Goal: Check status: Check status

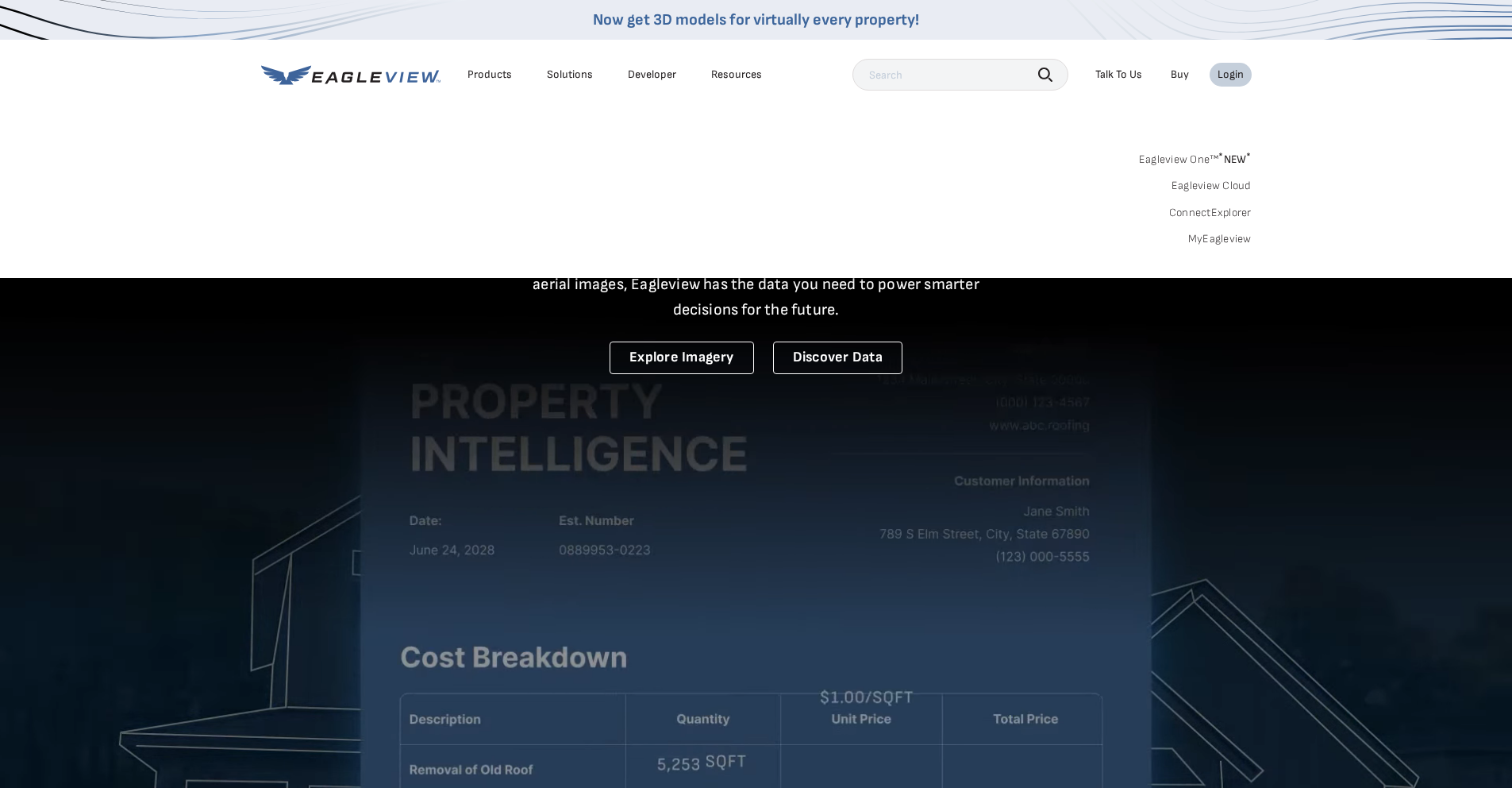
click at [1207, 241] on link "MyEagleview" at bounding box center [1220, 238] width 64 height 14
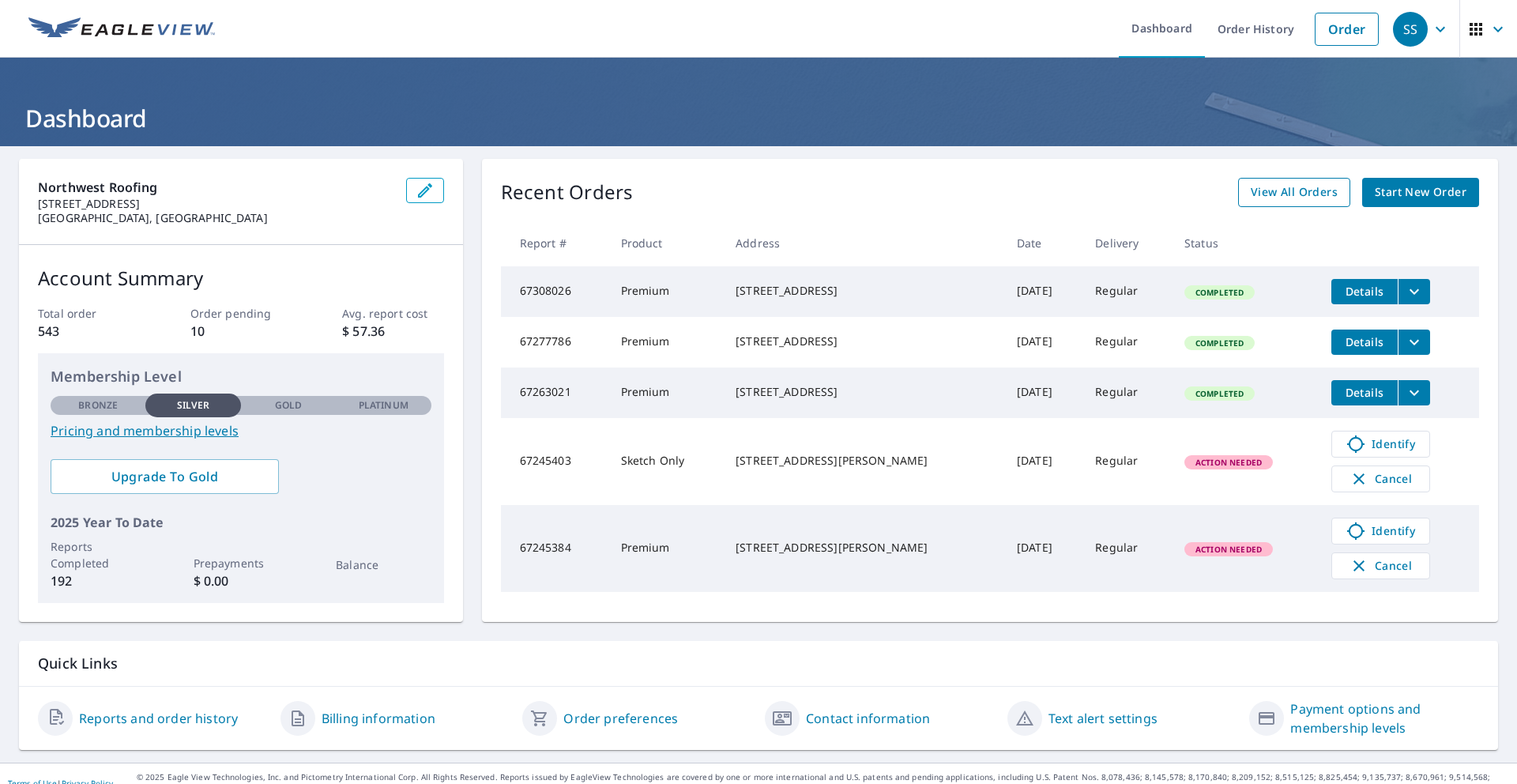
click at [1251, 188] on span "View All Orders" at bounding box center [1294, 192] width 87 height 19
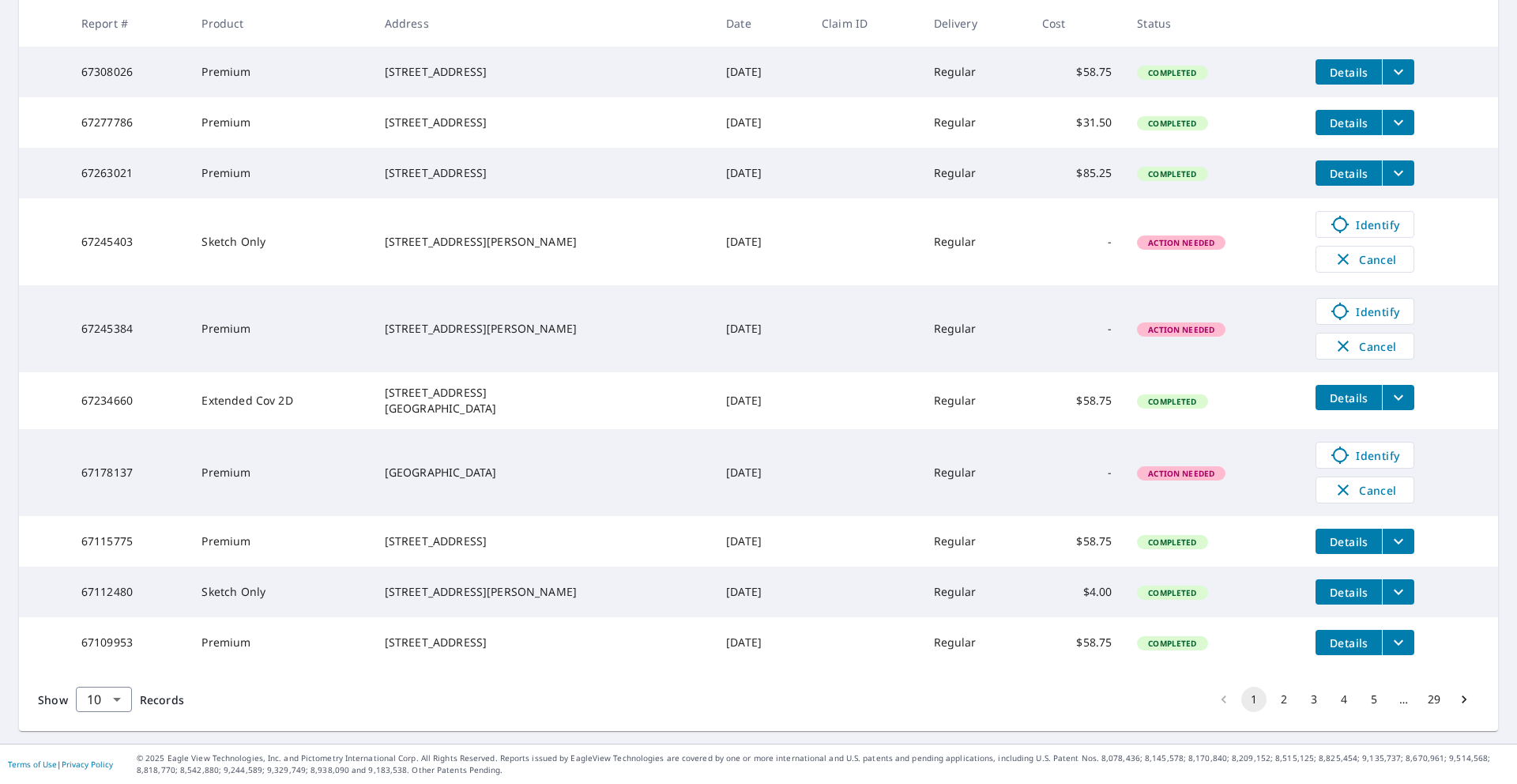
scroll to position [341, 0]
click at [1271, 696] on button "2" at bounding box center [1284, 699] width 25 height 25
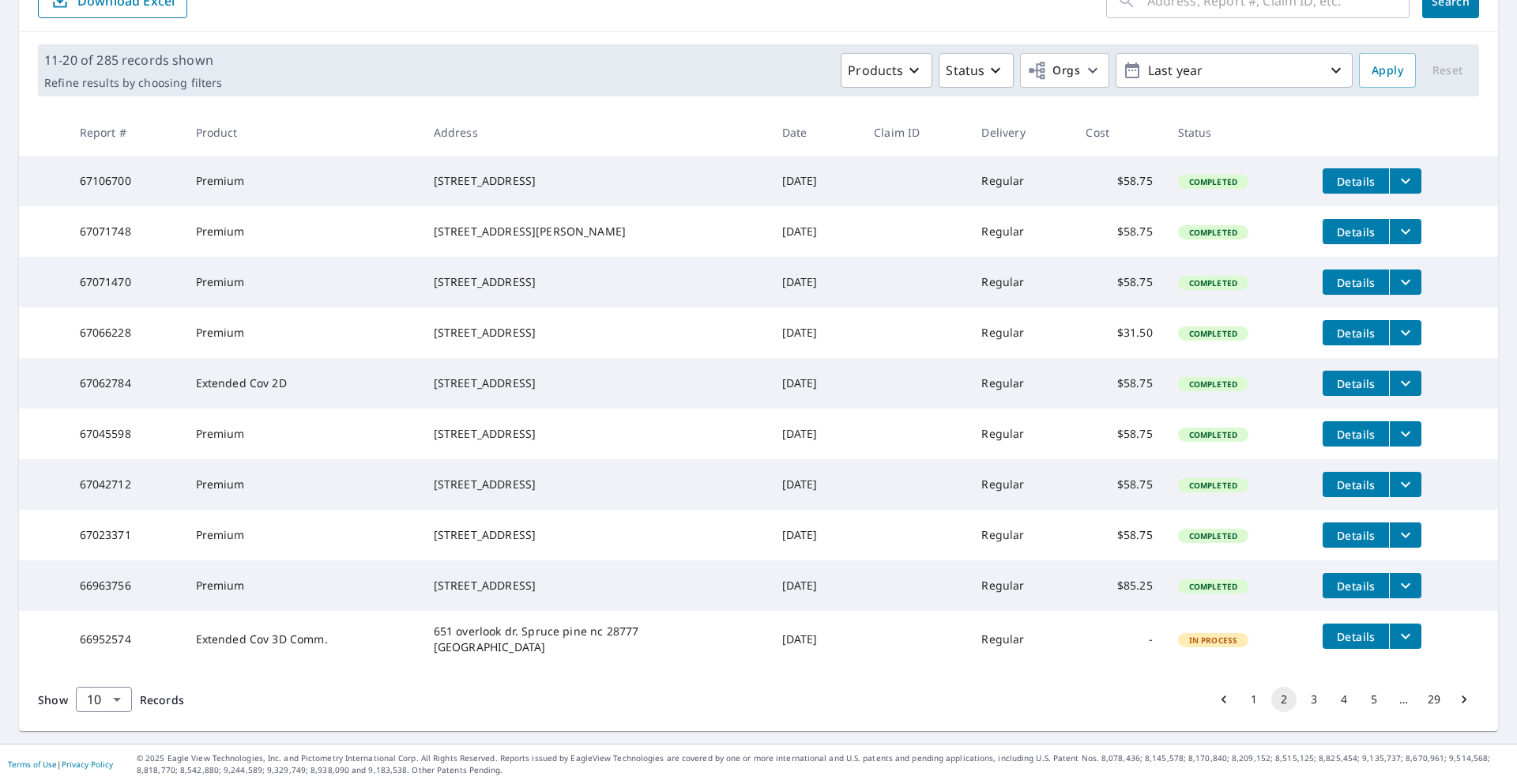
scroll to position [251, 0]
click at [1302, 701] on button "3" at bounding box center [1315, 699] width 25 height 25
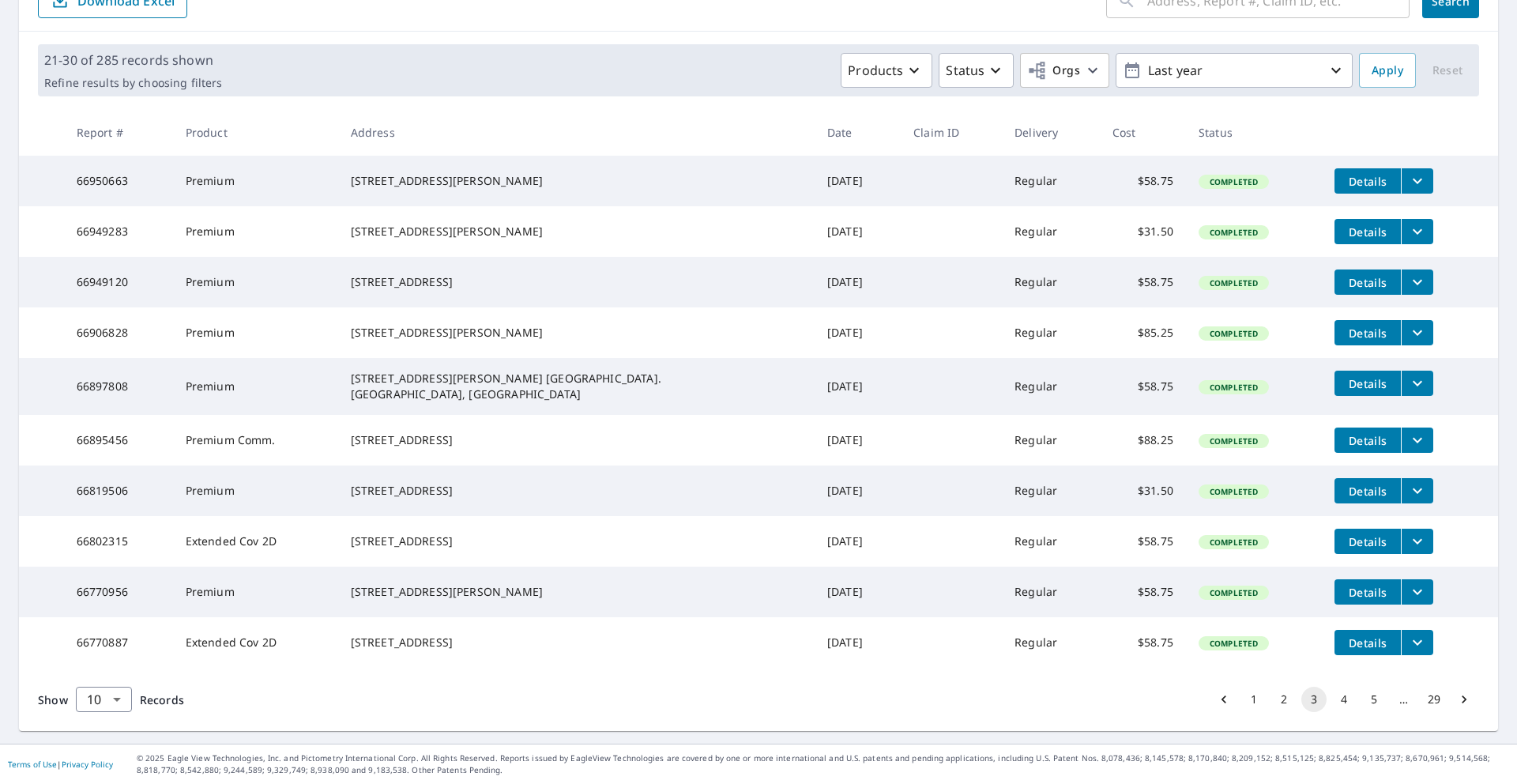
scroll to position [251, 0]
click at [1332, 701] on button "4" at bounding box center [1344, 699] width 25 height 25
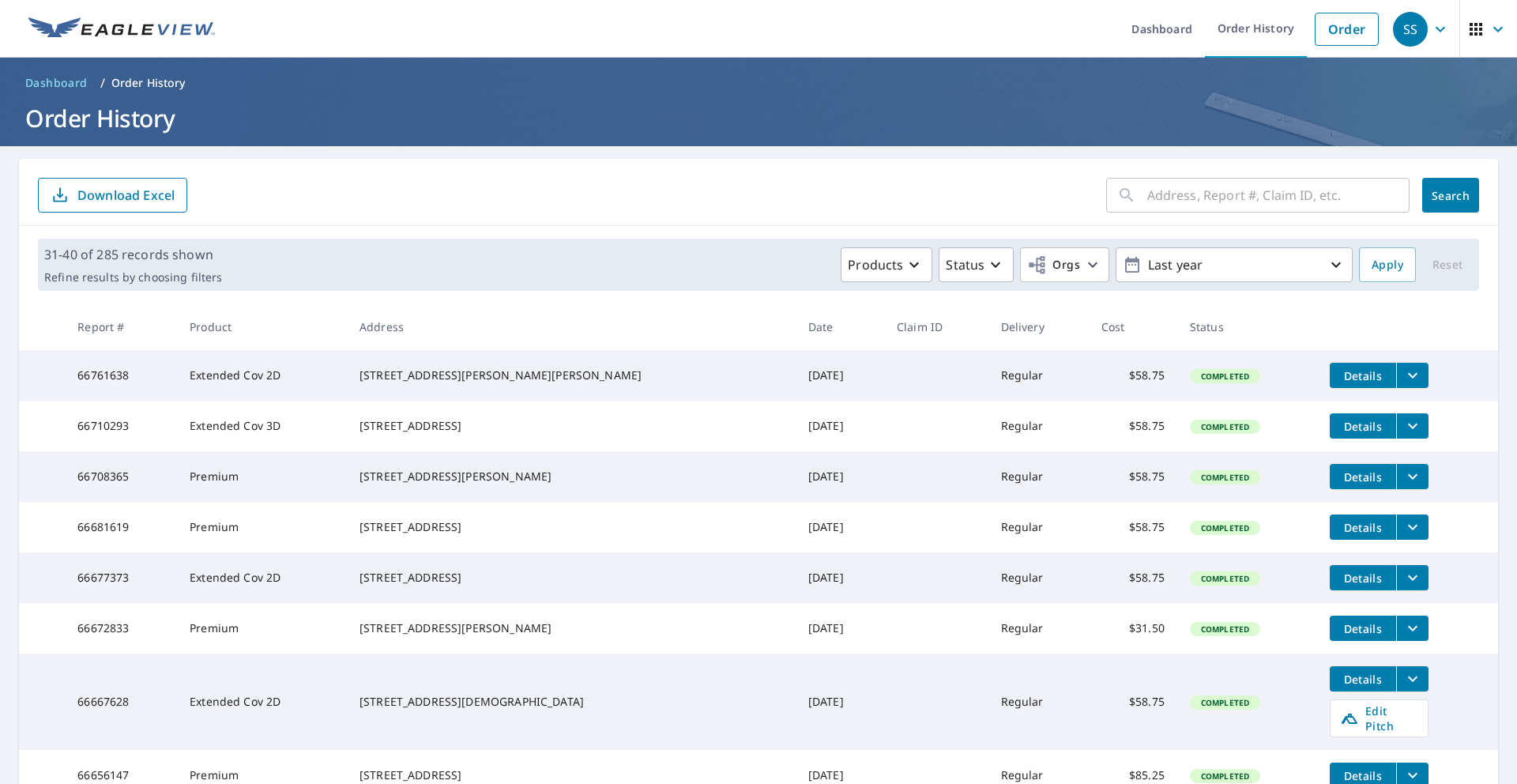
scroll to position [279, 0]
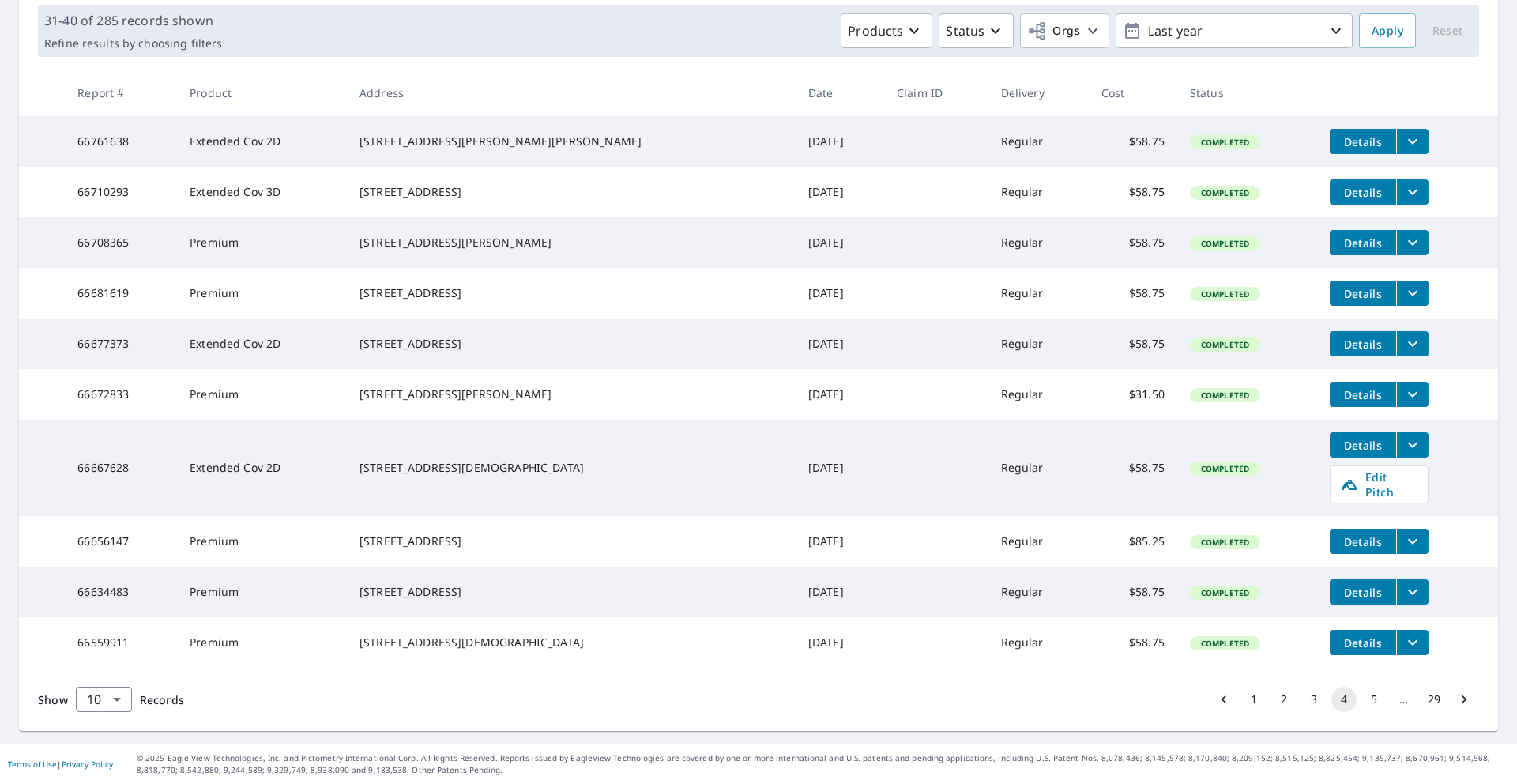
click at [1362, 704] on button "5" at bounding box center [1375, 699] width 25 height 25
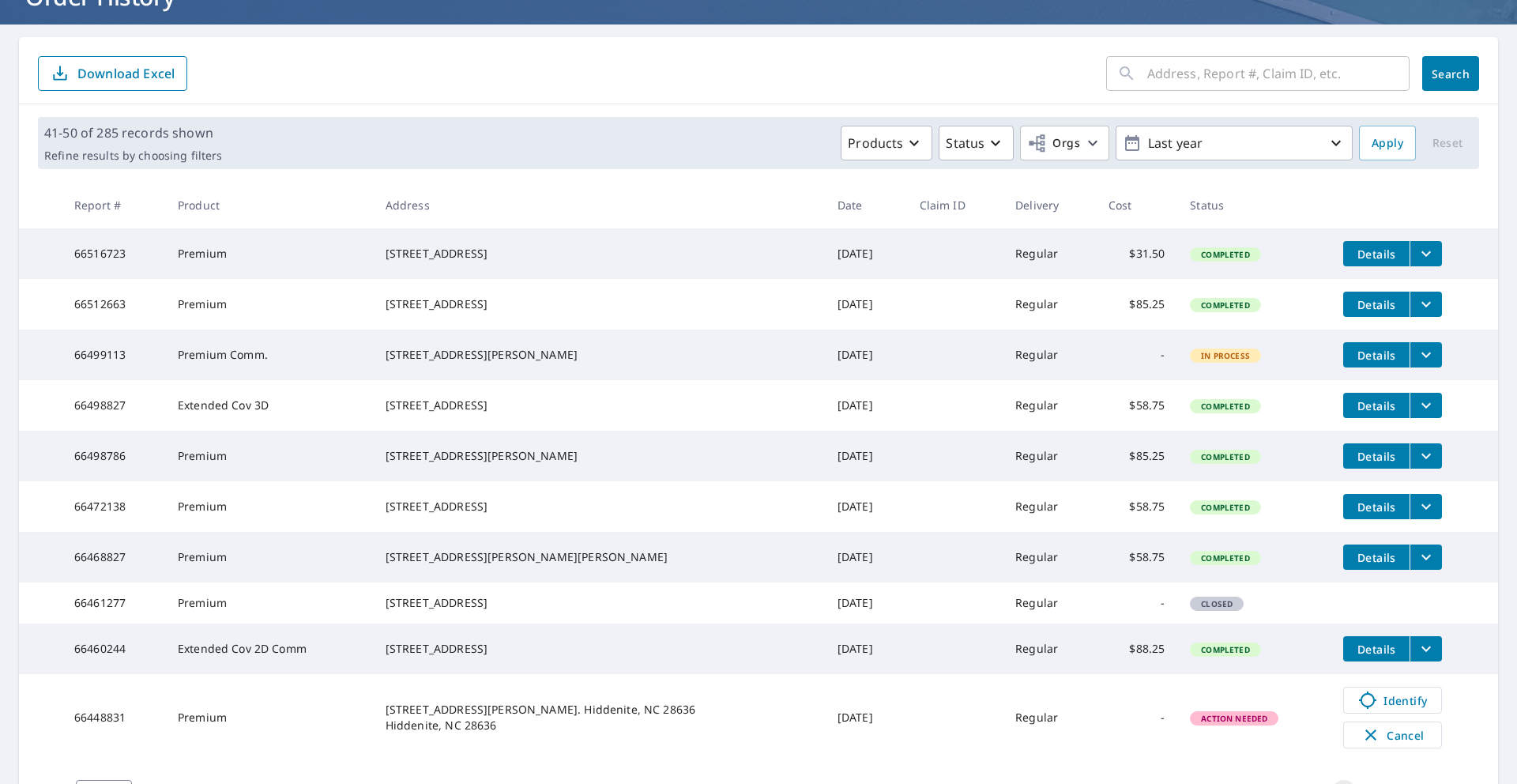
scroll to position [281, 0]
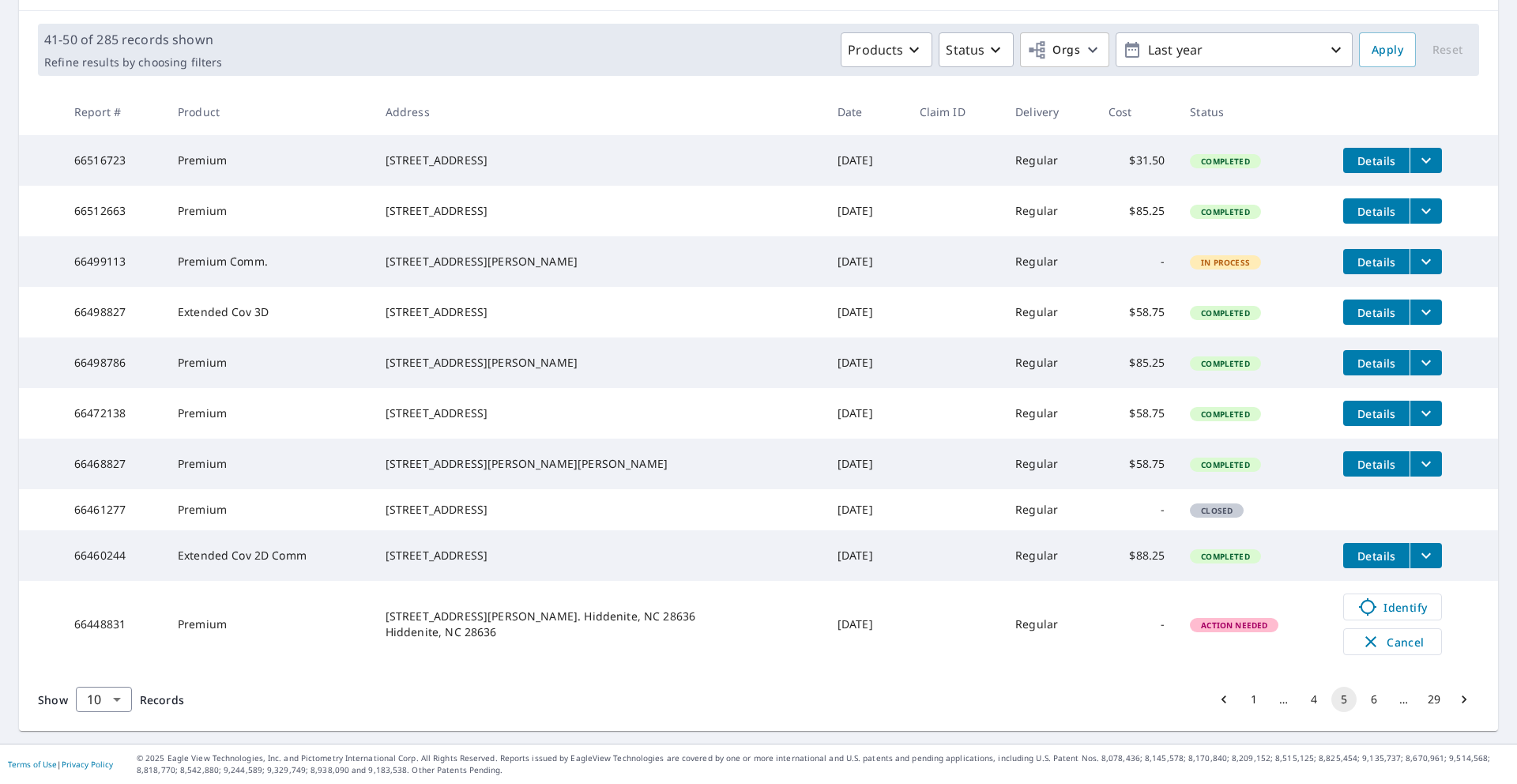
click at [1367, 698] on button "6" at bounding box center [1375, 699] width 25 height 25
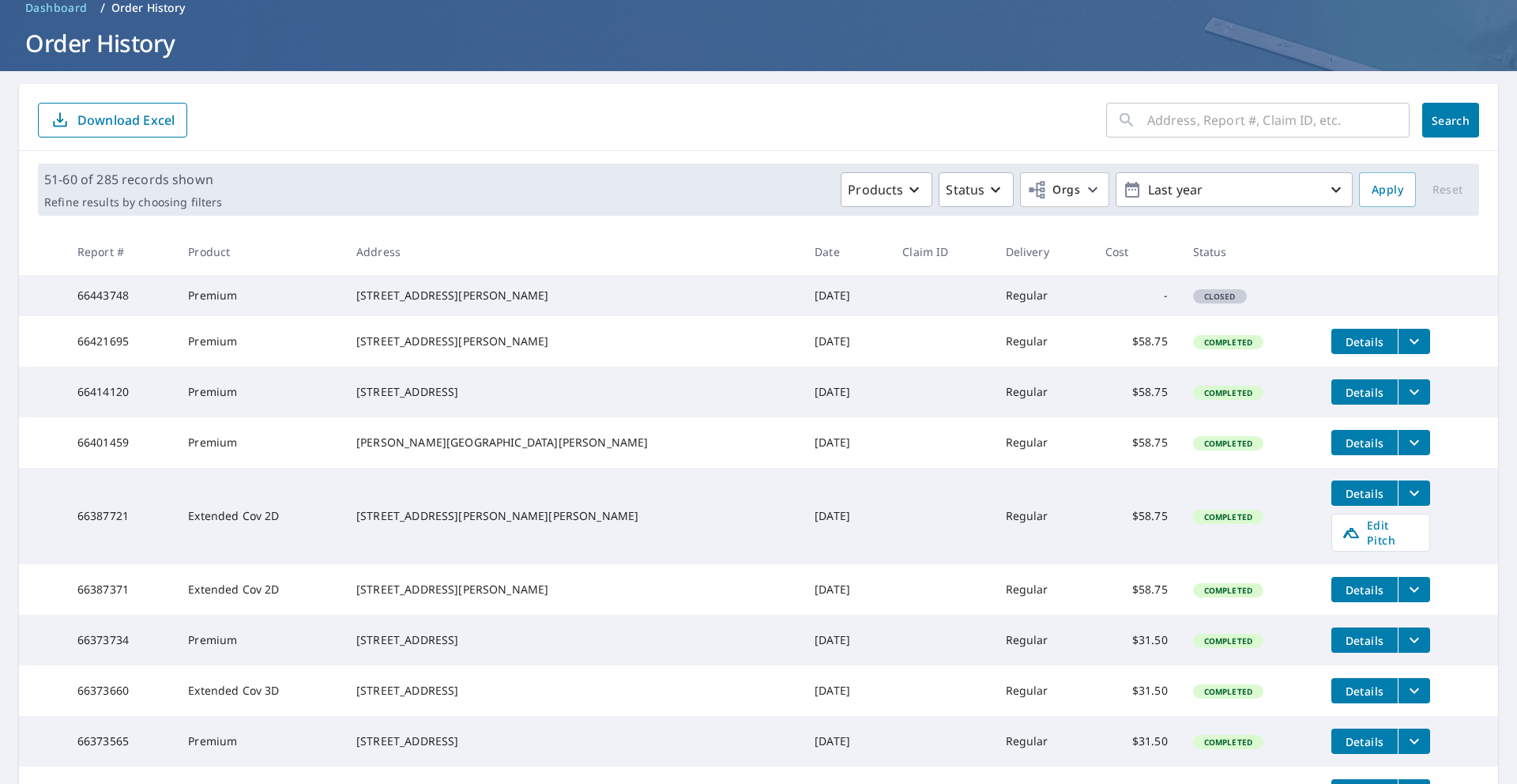
scroll to position [279, 0]
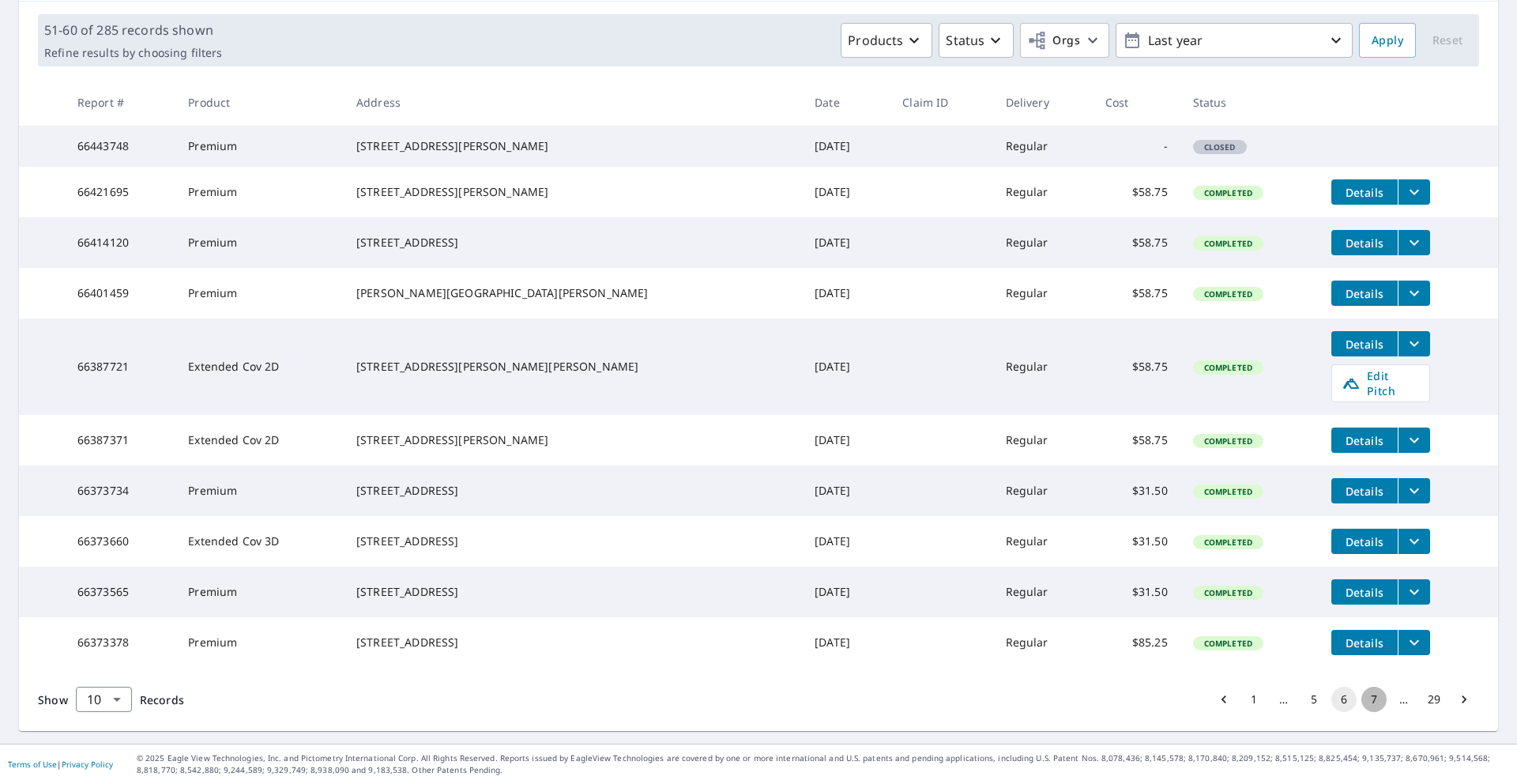
click at [1364, 699] on button "7" at bounding box center [1375, 699] width 25 height 25
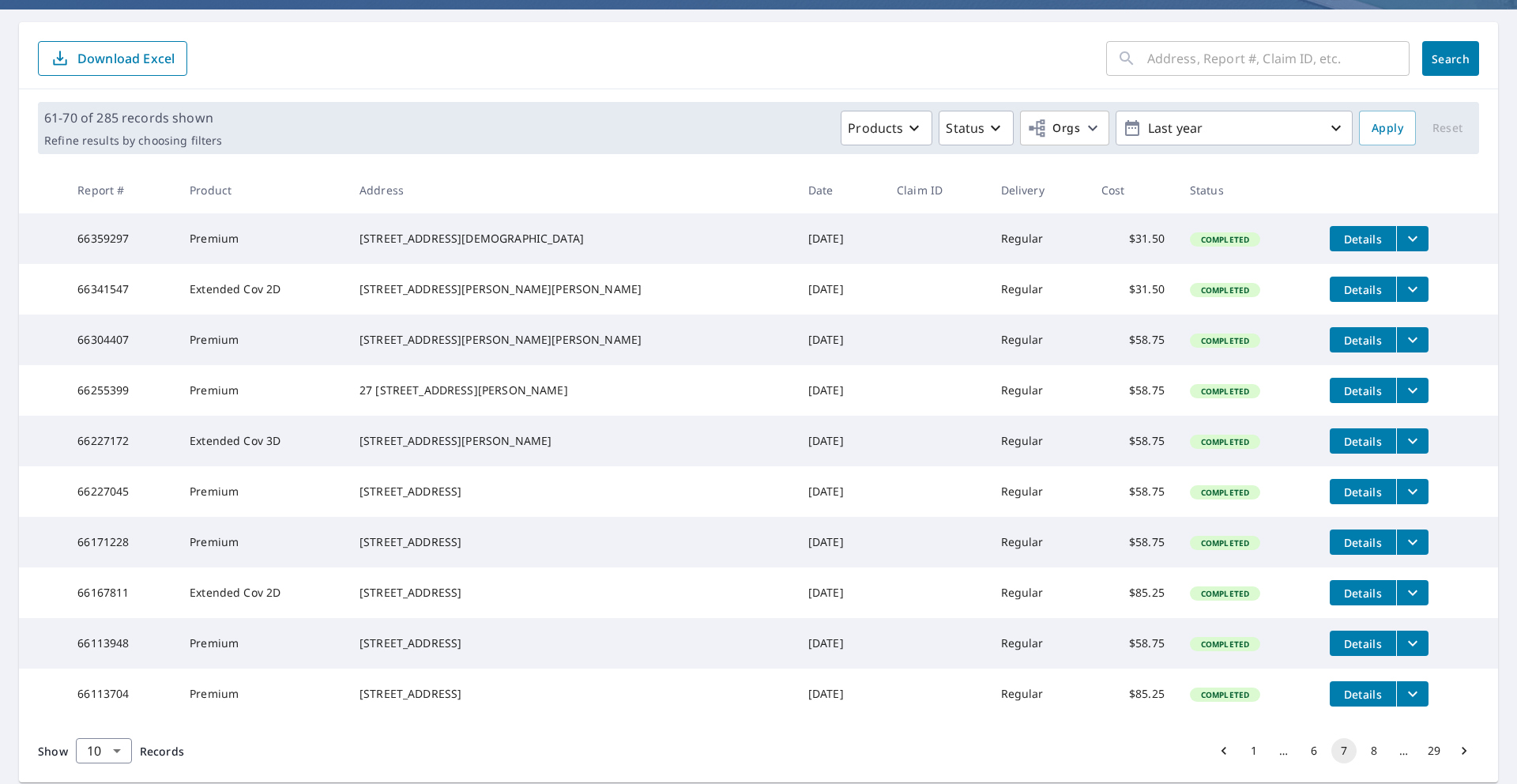
scroll to position [102, 0]
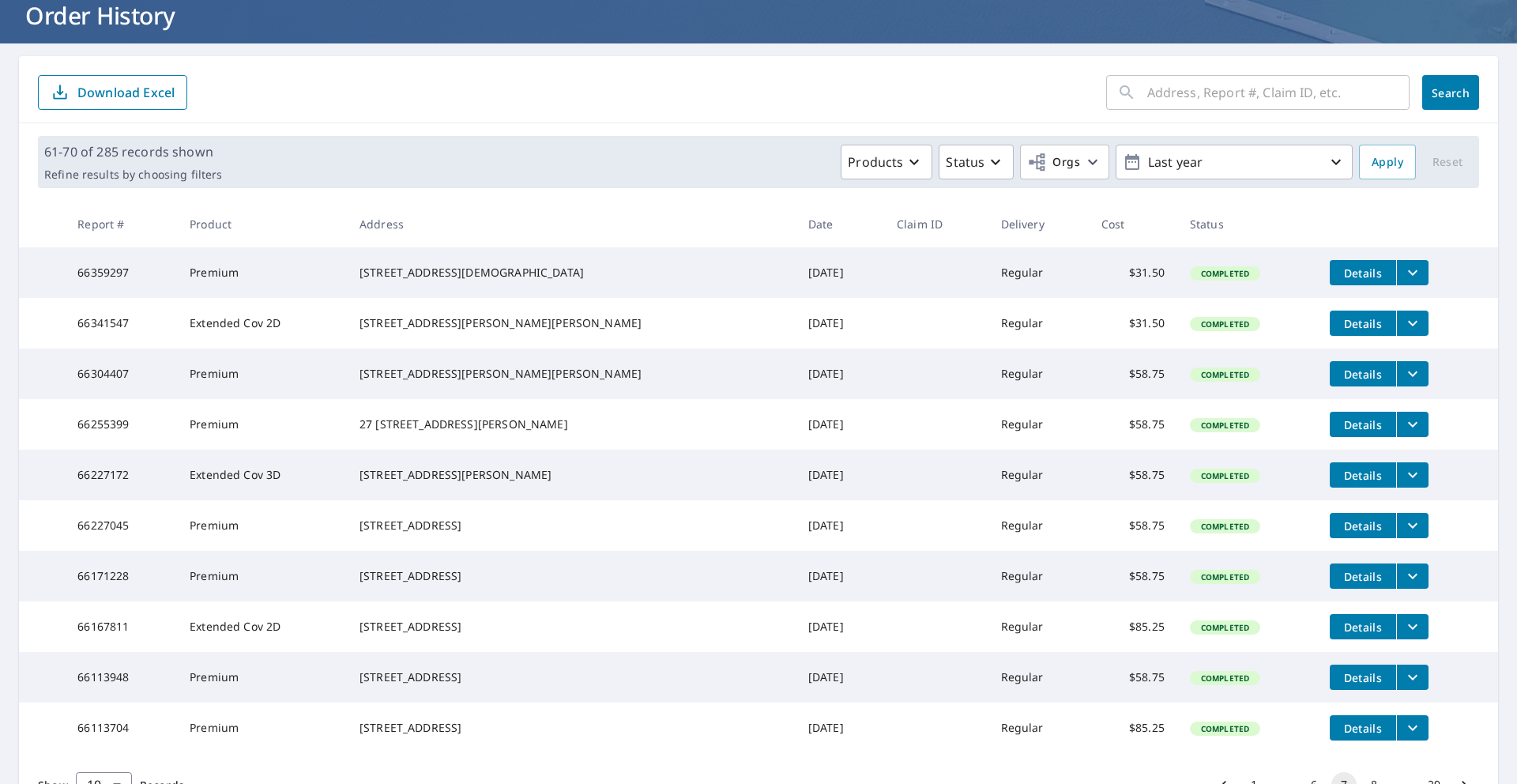
click at [1182, 96] on input "text" at bounding box center [1279, 92] width 263 height 44
type input "162"
click at [1424, 83] on button "Search" at bounding box center [1450, 92] width 57 height 35
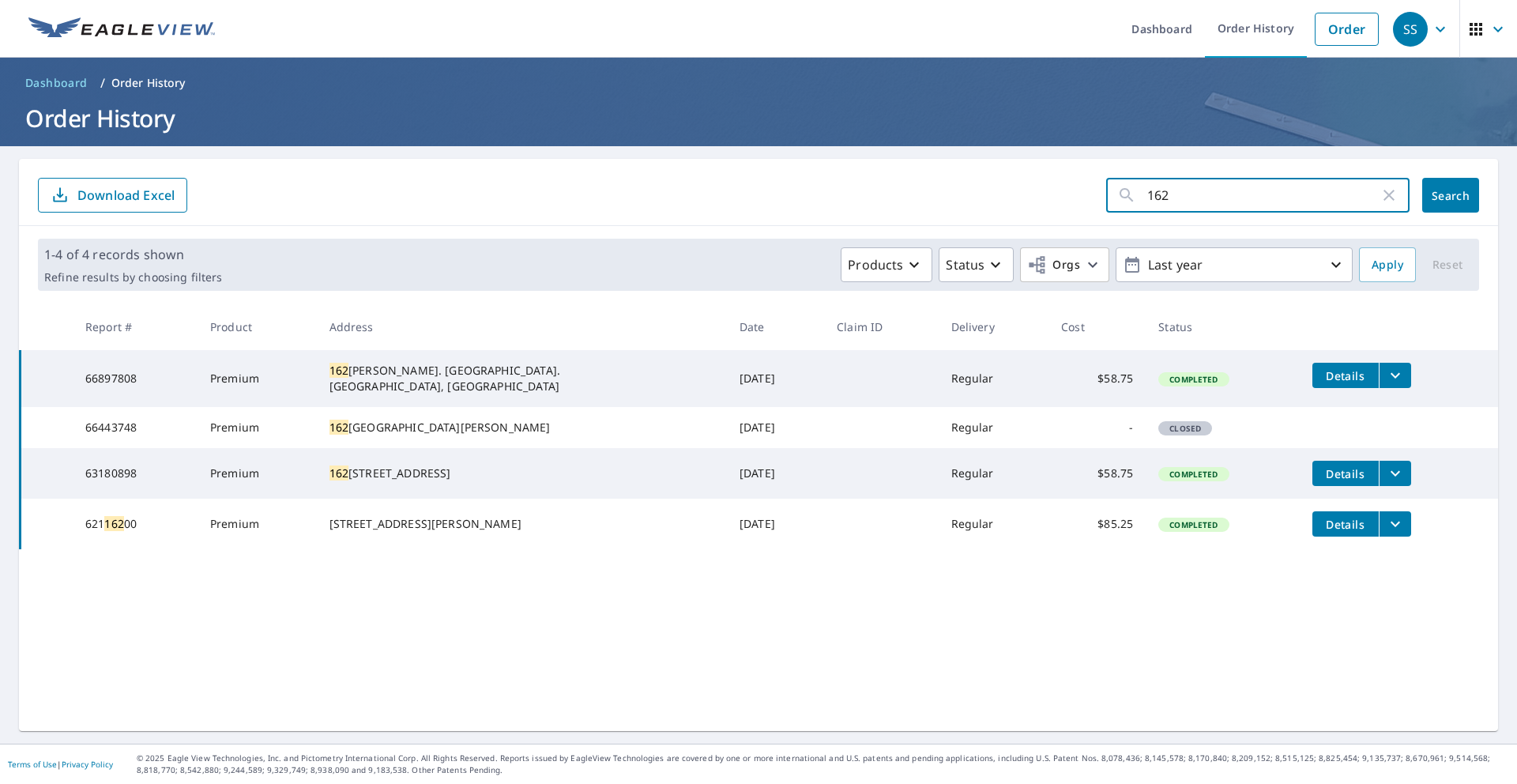
drag, startPoint x: 1184, startPoint y: 207, endPoint x: 1097, endPoint y: 204, distance: 87.1
click at [1106, 205] on div "162 ​" at bounding box center [1258, 195] width 303 height 35
drag, startPoint x: 1177, startPoint y: 195, endPoint x: 1072, endPoint y: 187, distance: 105.3
click at [1076, 195] on form "162 ​ Search Download Excel" at bounding box center [759, 195] width 1442 height 35
type input "807"
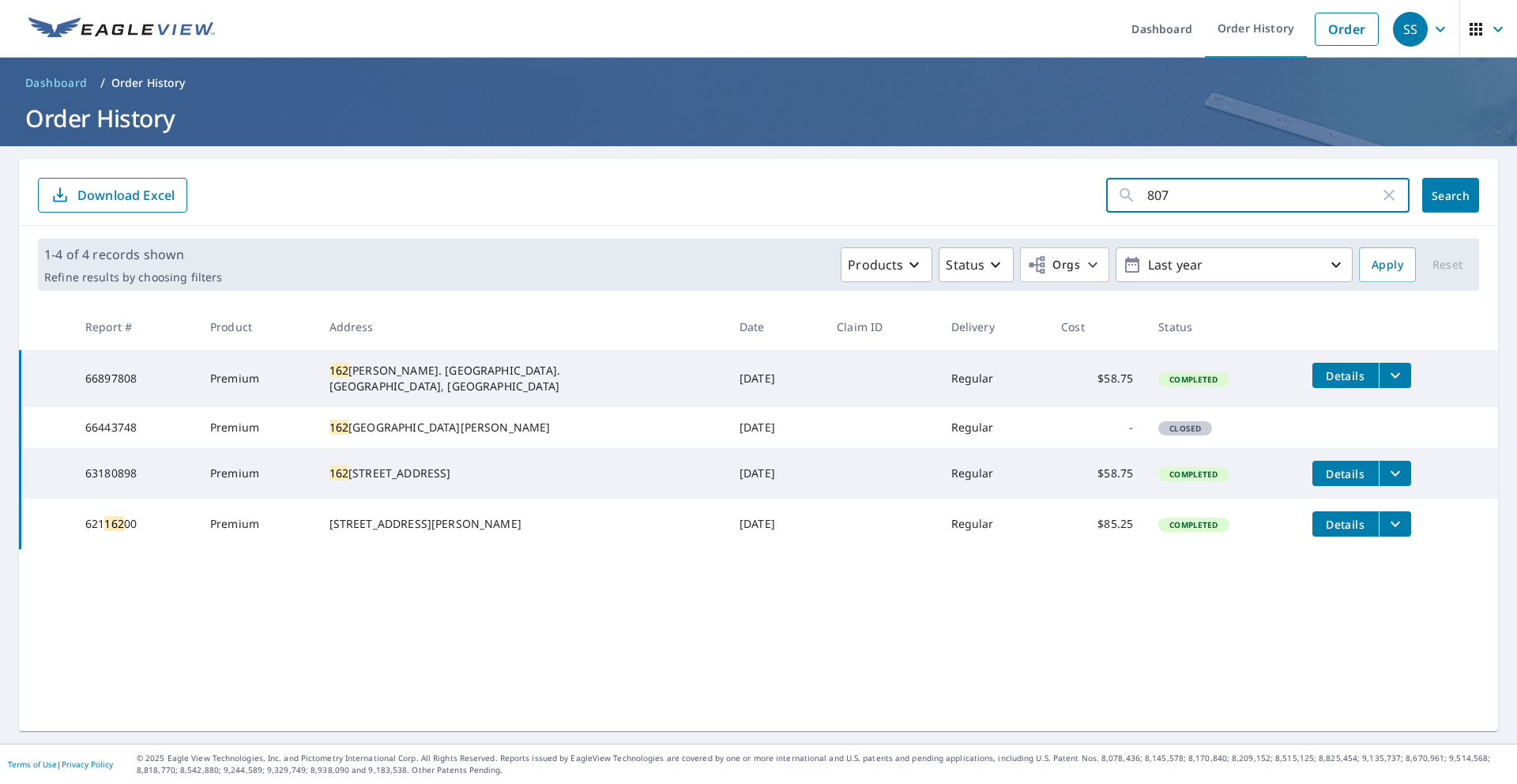
click at [1435, 191] on span "Search" at bounding box center [1450, 196] width 31 height 15
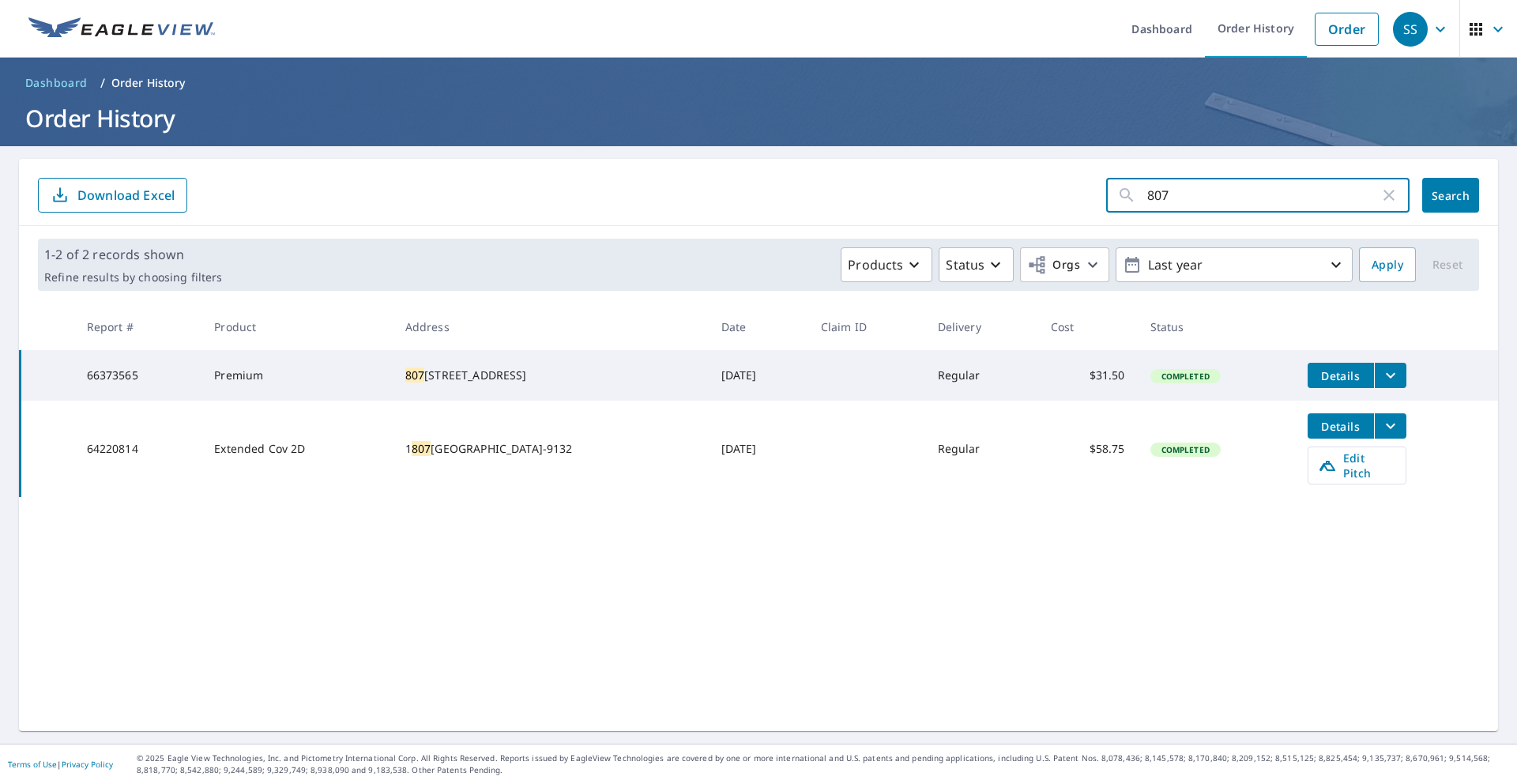
drag, startPoint x: 1177, startPoint y: 193, endPoint x: 1078, endPoint y: 179, distance: 100.0
click at [1081, 183] on form "807 ​ Search Download Excel" at bounding box center [759, 195] width 1442 height 35
type input "9857"
click at [1447, 188] on span "Search" at bounding box center [1450, 196] width 31 height 15
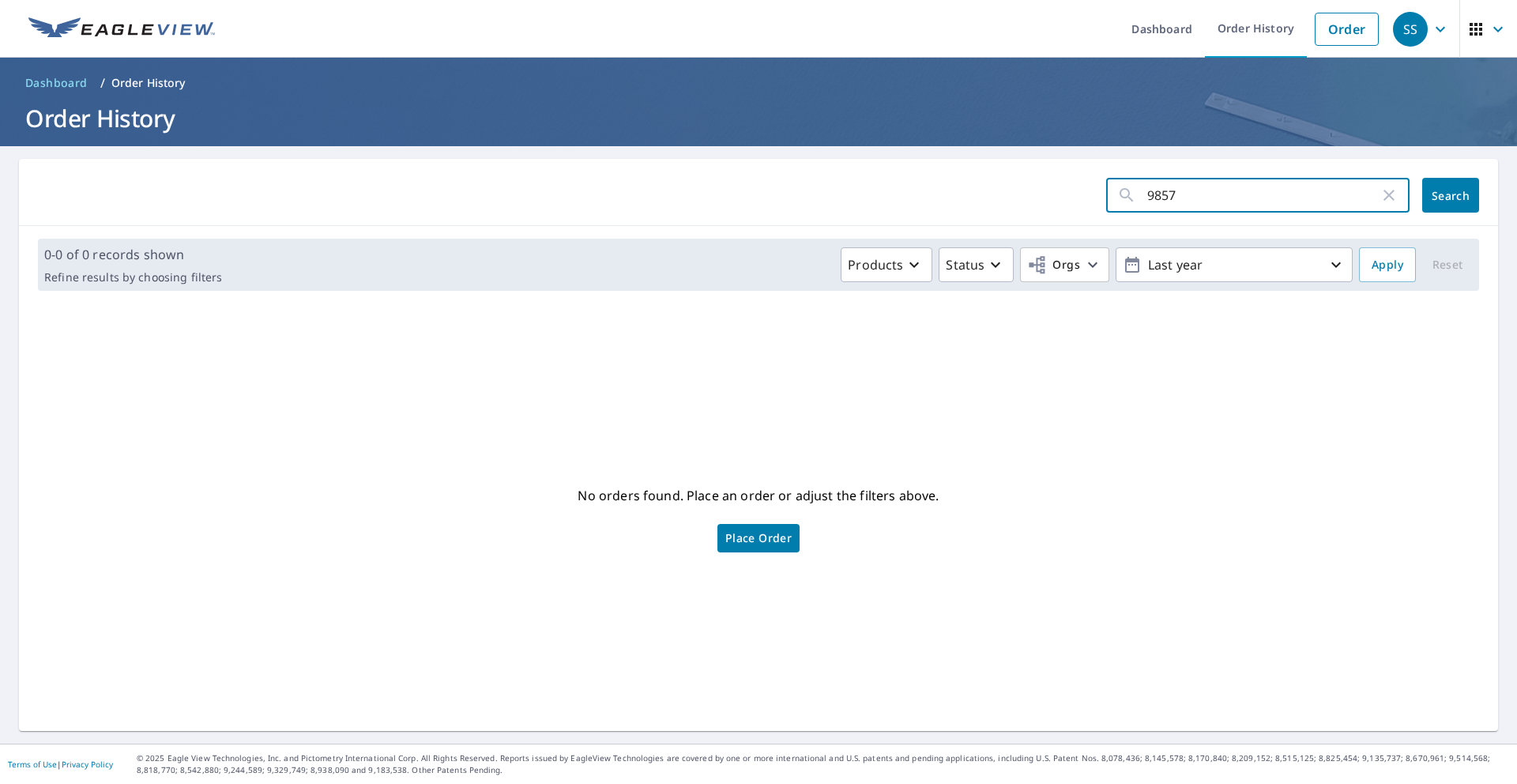
drag, startPoint x: 1177, startPoint y: 194, endPoint x: 1110, endPoint y: 190, distance: 67.1
click at [1110, 190] on div "9857 ​" at bounding box center [1258, 195] width 303 height 35
type input "9857"
click at [1384, 200] on icon "button" at bounding box center [1389, 195] width 11 height 11
click at [1148, 195] on input "text" at bounding box center [1279, 195] width 263 height 44
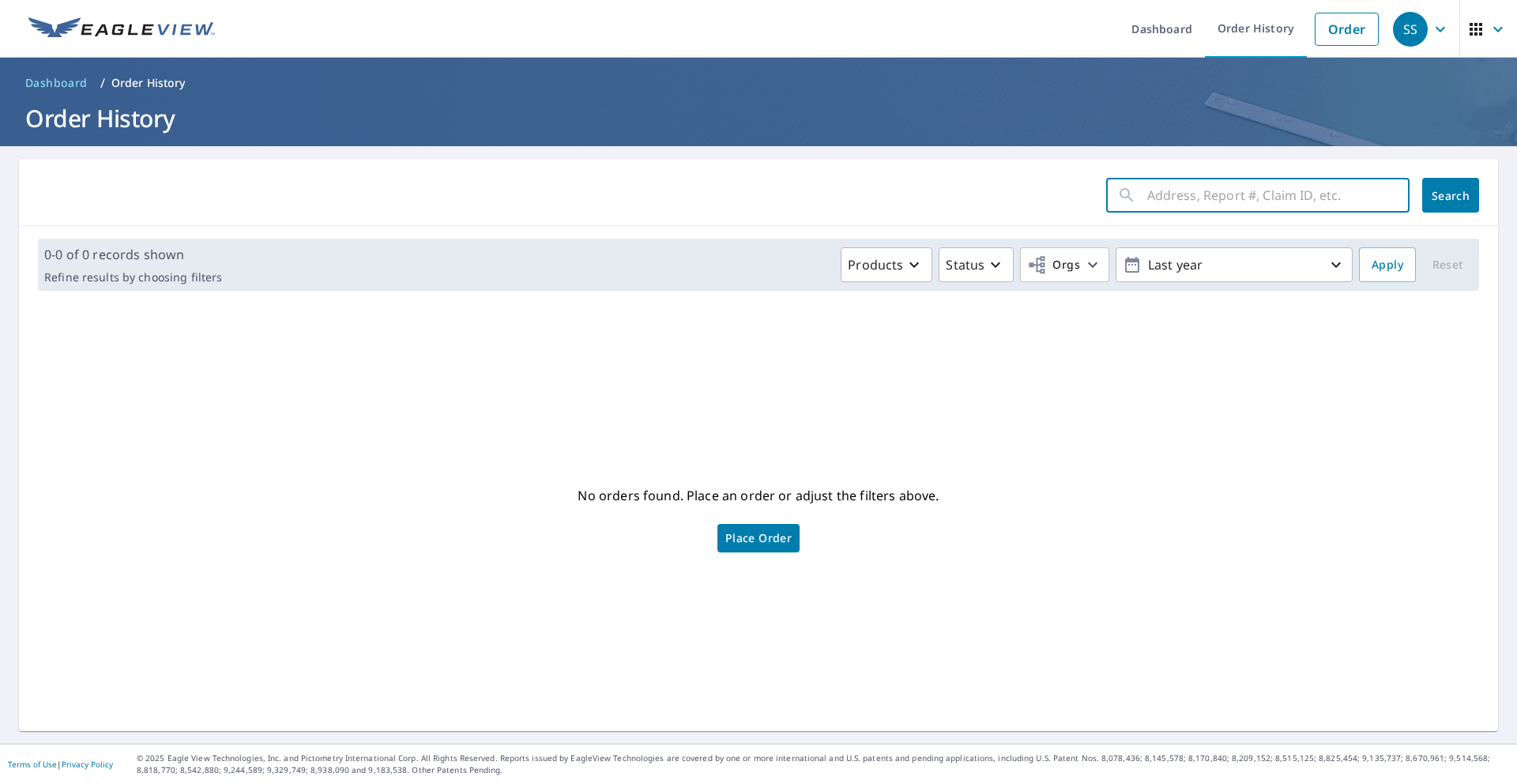
paste input "66373660"
type input "66373660"
click at [1437, 199] on span "Search" at bounding box center [1450, 196] width 31 height 15
click at [1380, 189] on icon "button" at bounding box center [1389, 195] width 19 height 19
click at [1253, 35] on link "Order History" at bounding box center [1256, 29] width 102 height 58
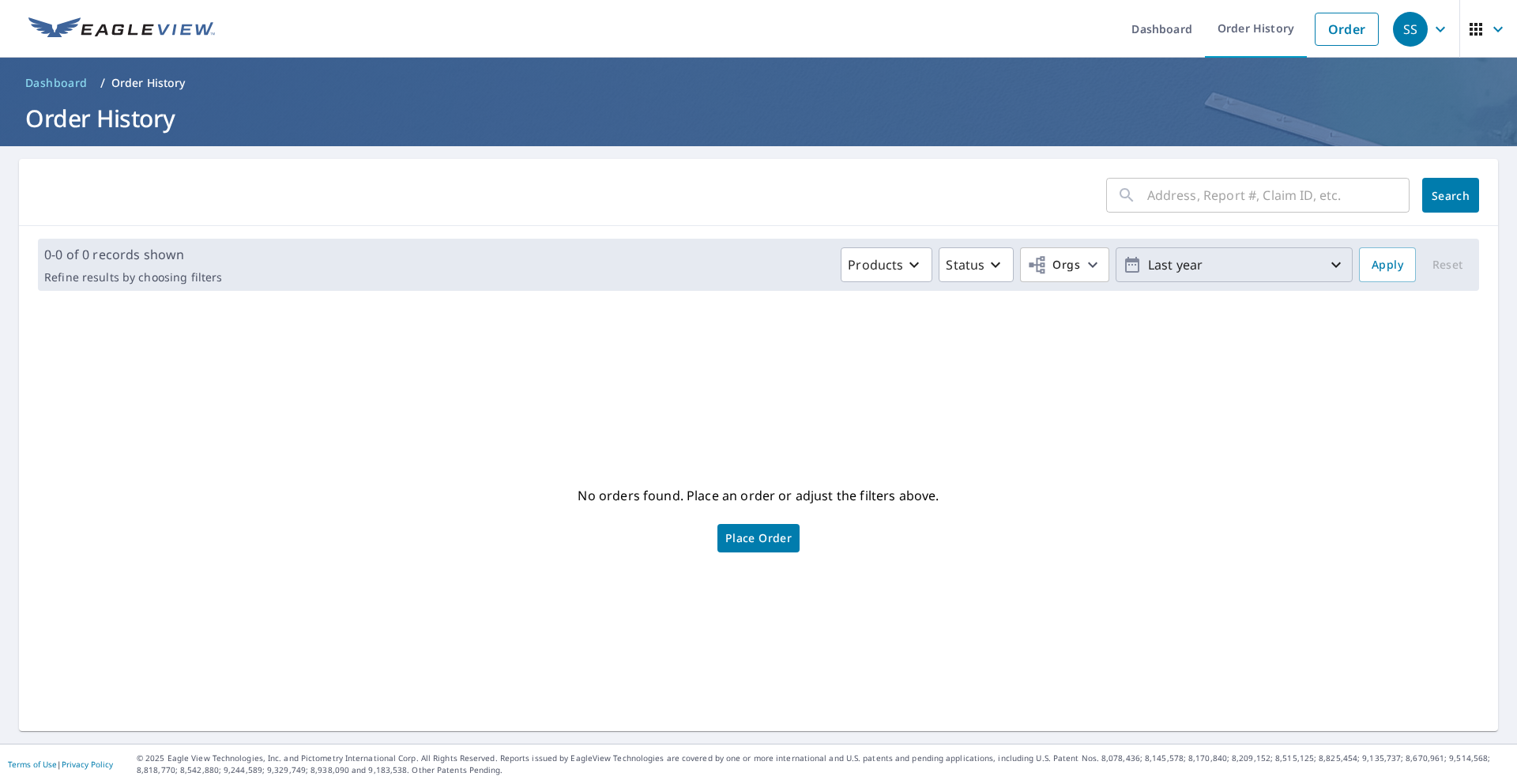
click at [1184, 273] on p "Last year" at bounding box center [1234, 265] width 185 height 28
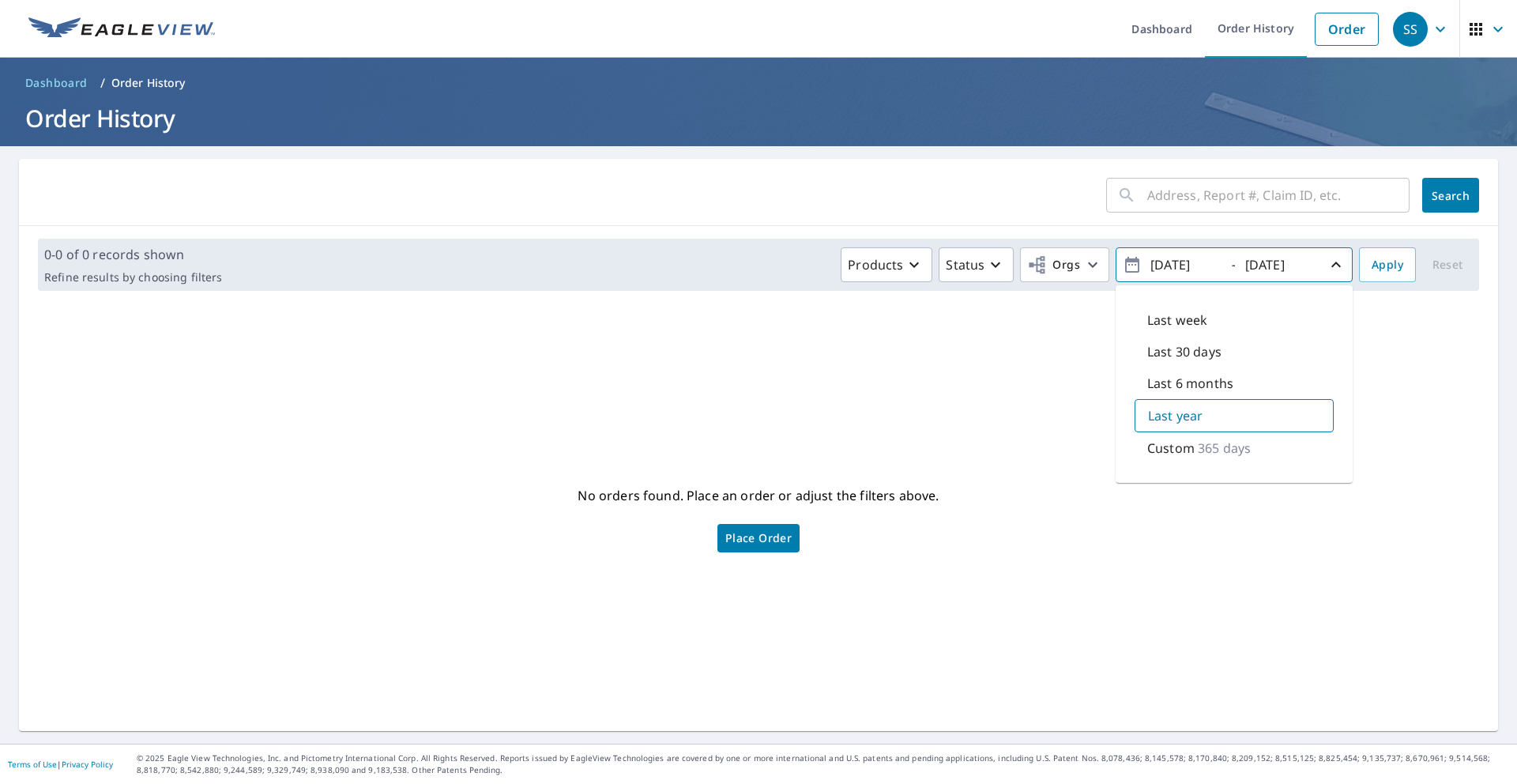
click at [1171, 384] on p "Last 6 months" at bounding box center [1191, 383] width 86 height 19
click at [1276, 442] on div "Custom 184 days" at bounding box center [1234, 447] width 199 height 31
click at [1203, 259] on input "2025/03/09" at bounding box center [1184, 265] width 77 height 25
click at [1211, 264] on div "2025/03/09" at bounding box center [1187, 265] width 79 height 28
click at [1271, 275] on input "2025/09/09" at bounding box center [1279, 265] width 77 height 25
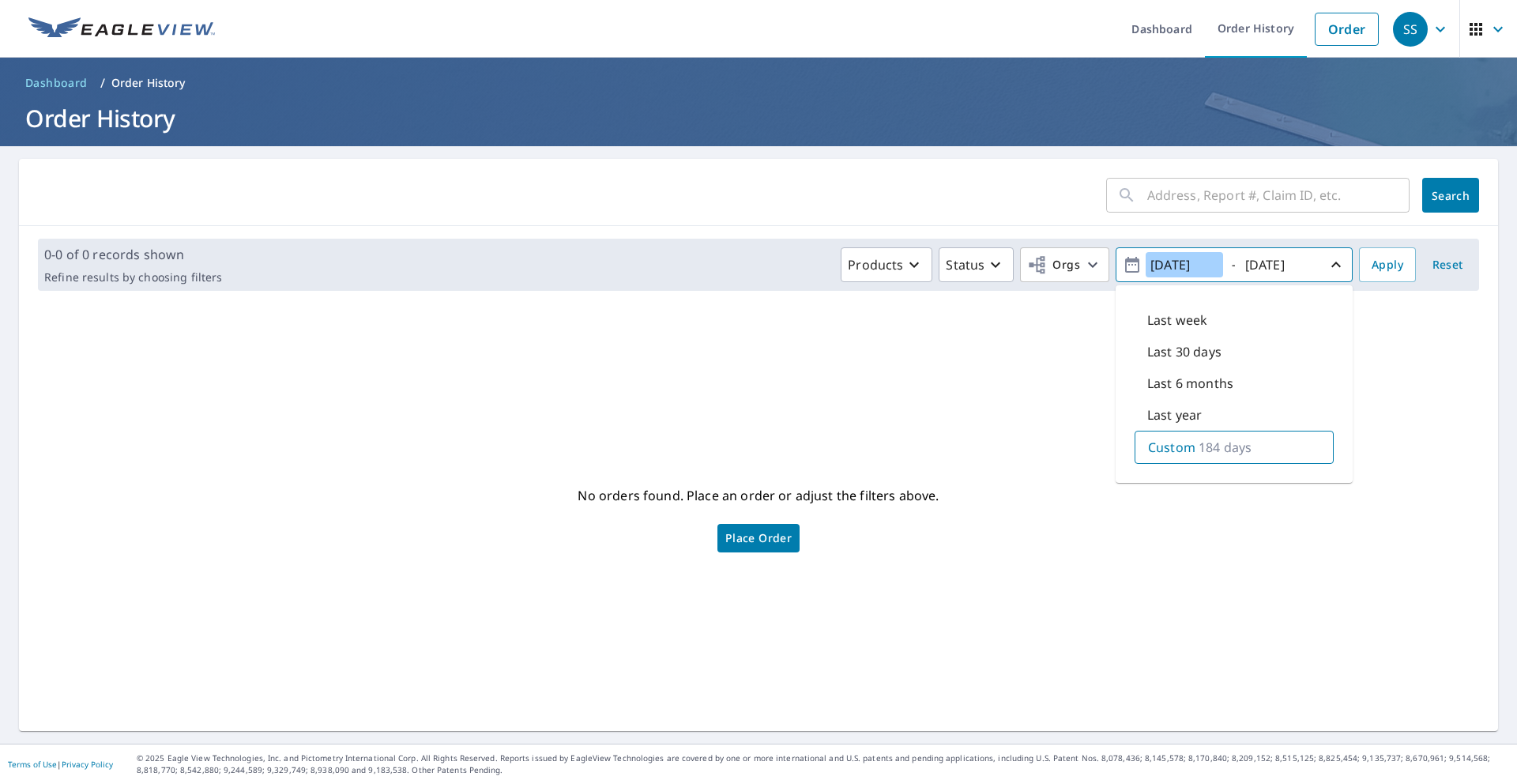
click at [1189, 265] on input "2025/03/09" at bounding box center [1184, 265] width 77 height 25
type input "2025/07/09"
click at [1287, 264] on input "2025/09/09" at bounding box center [1279, 265] width 77 height 25
click at [1283, 265] on input "2025/09/09" at bounding box center [1279, 265] width 77 height 25
click at [1304, 269] on input "2025/07/09" at bounding box center [1279, 265] width 77 height 25
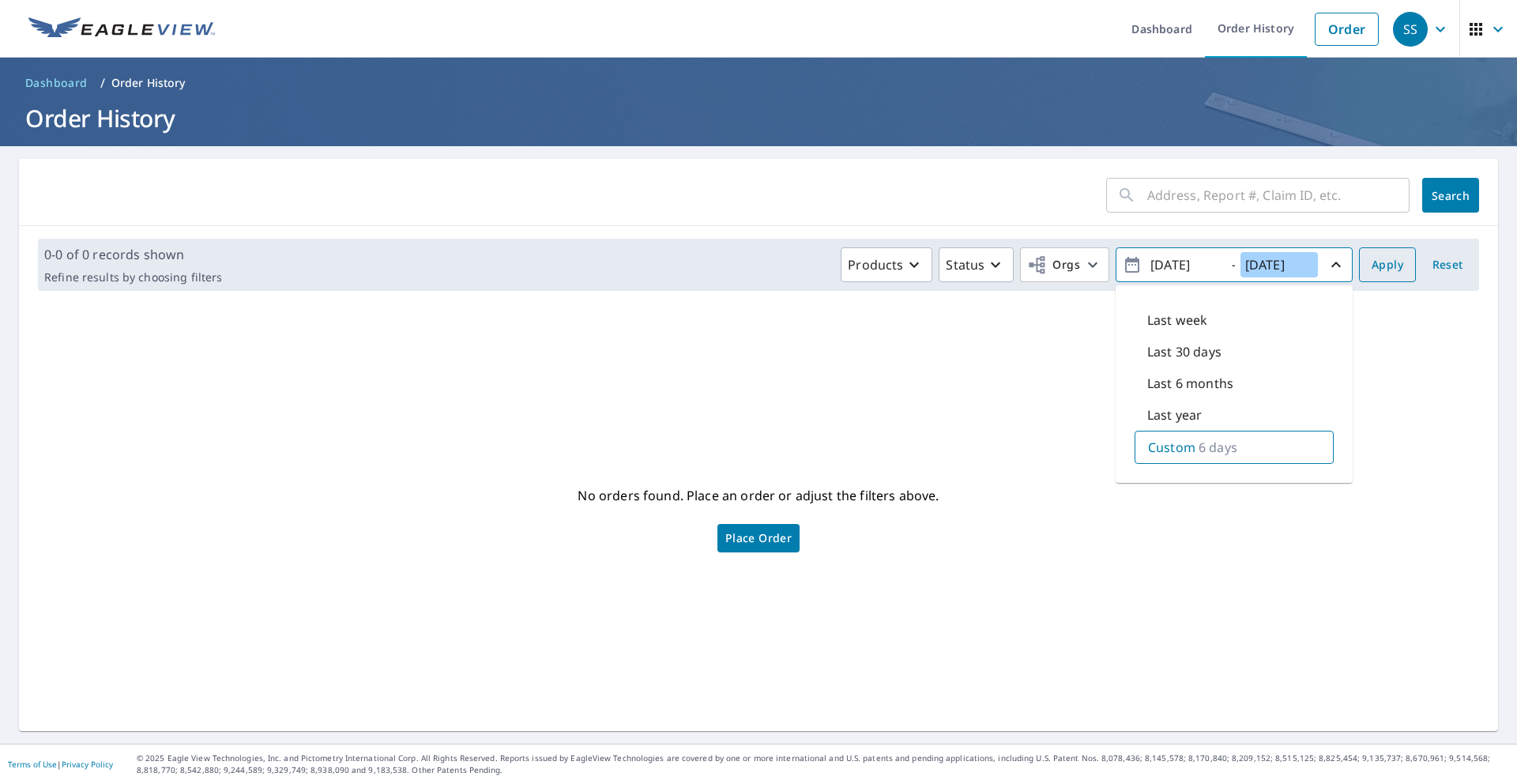
type input "2025/07/15"
click at [1372, 271] on span "Apply" at bounding box center [1387, 264] width 31 height 19
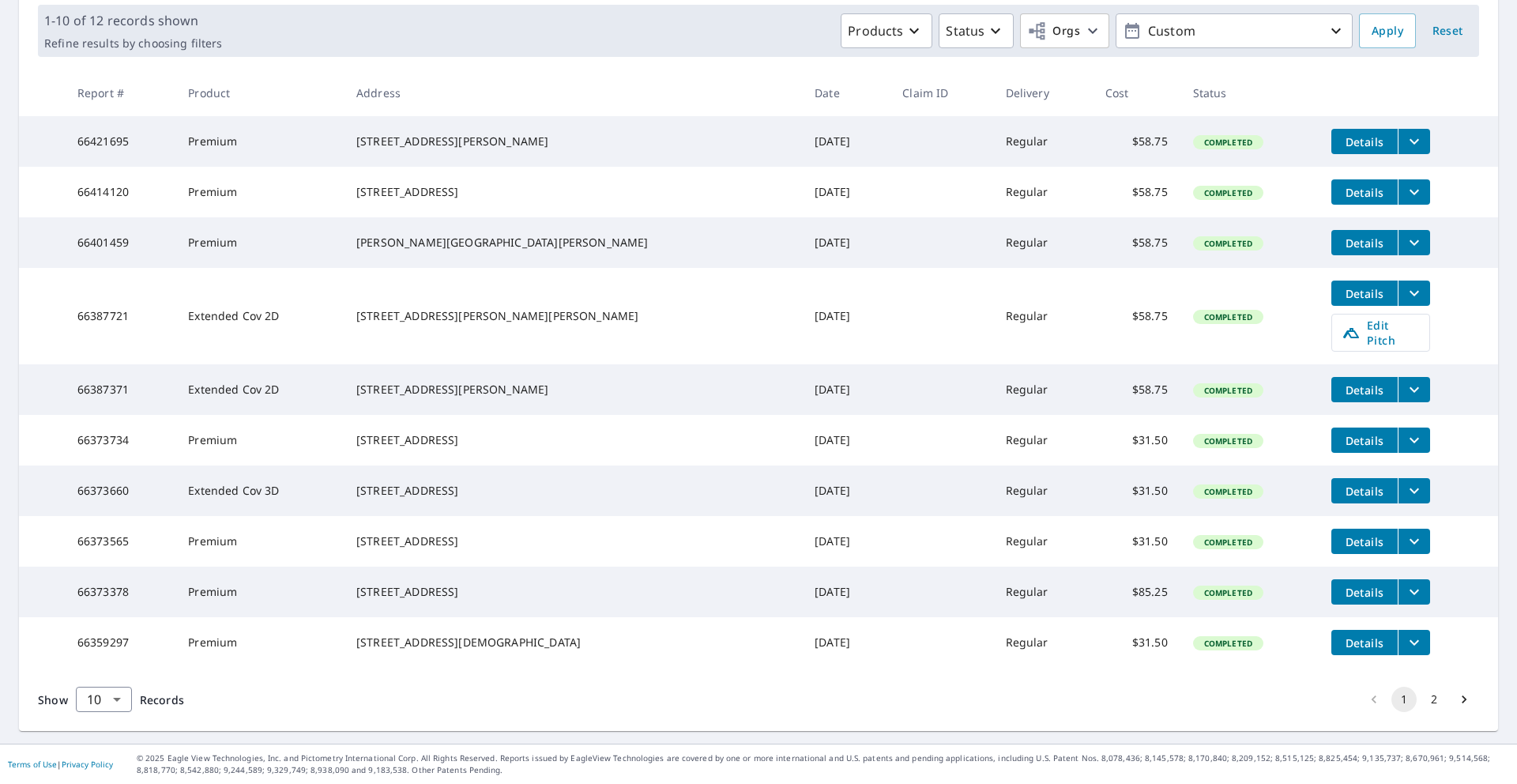
scroll to position [279, 0]
click at [1341, 483] on span "Details" at bounding box center [1365, 491] width 47 height 15
